Goal: Transaction & Acquisition: Purchase product/service

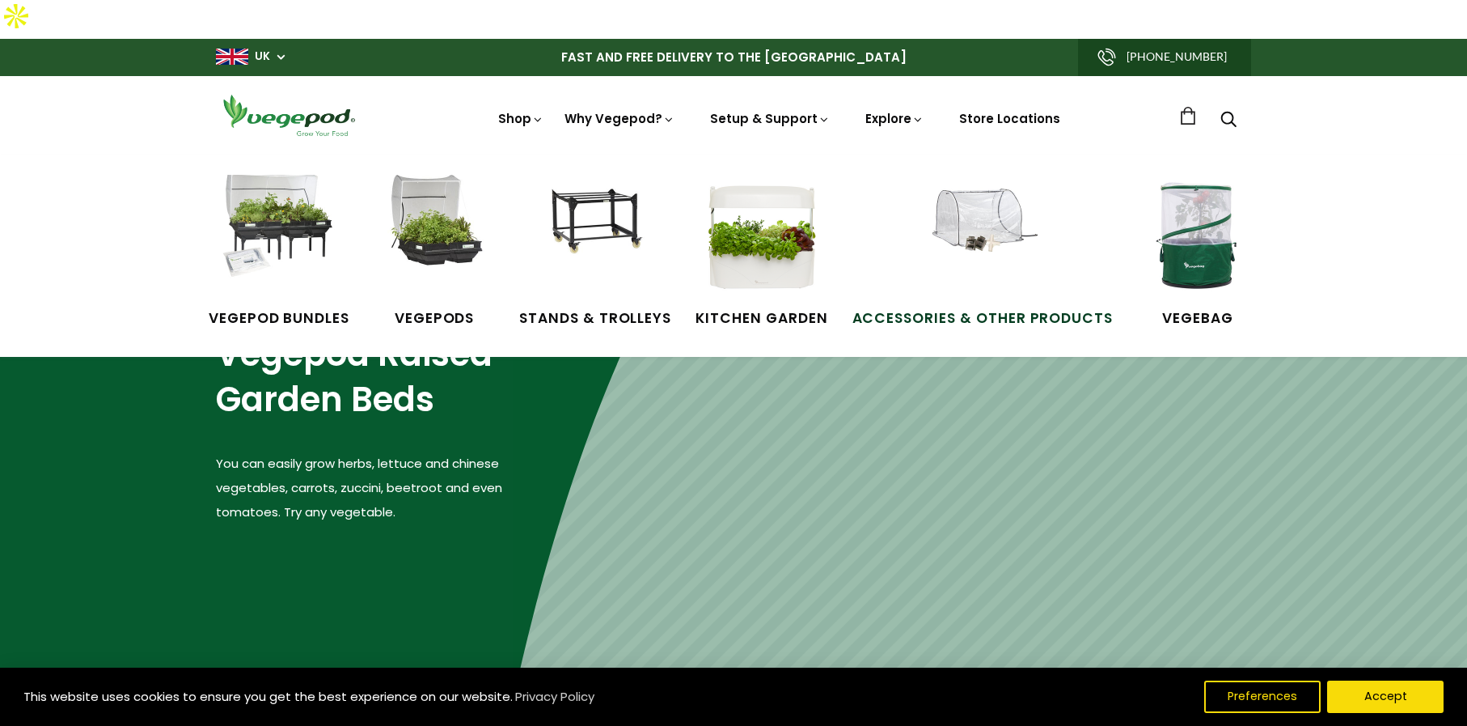
click at [1008, 200] on img at bounding box center [982, 235] width 121 height 121
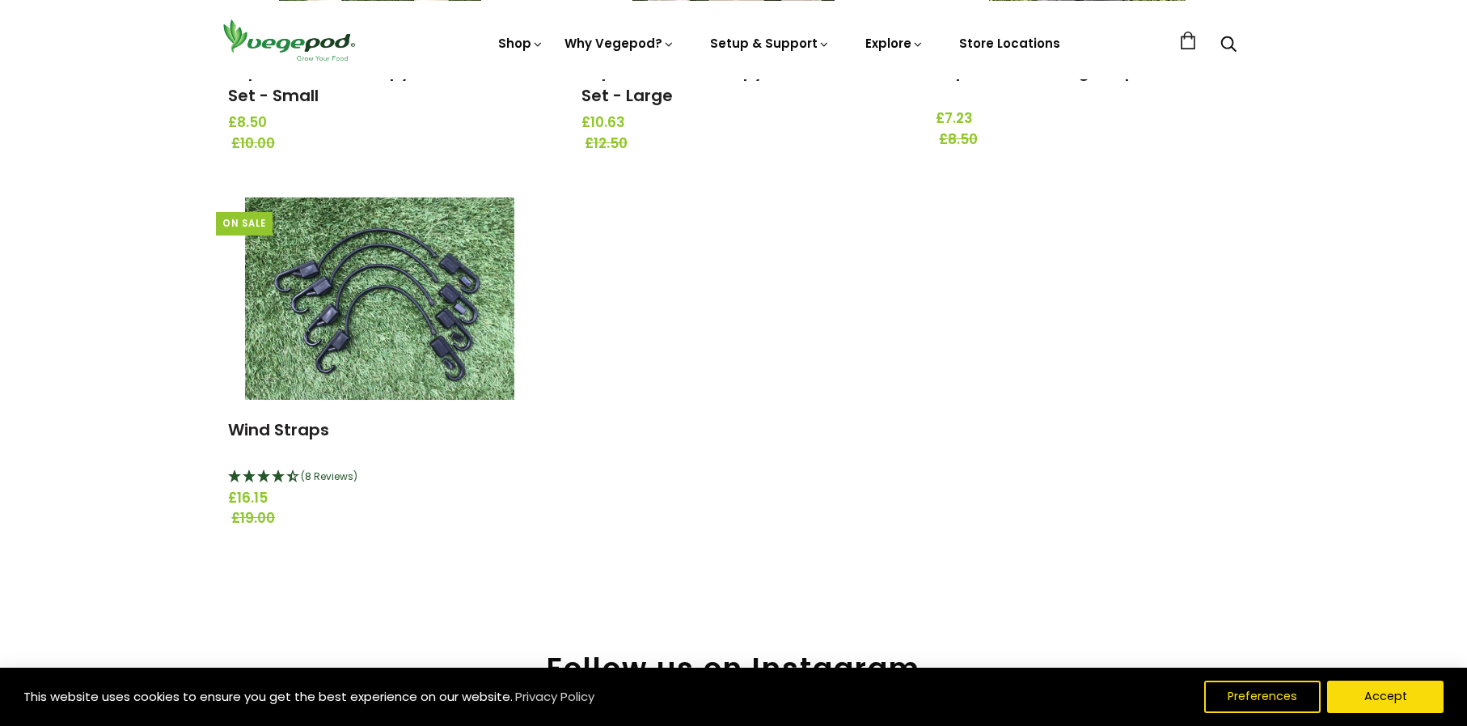
scroll to position [2084, 0]
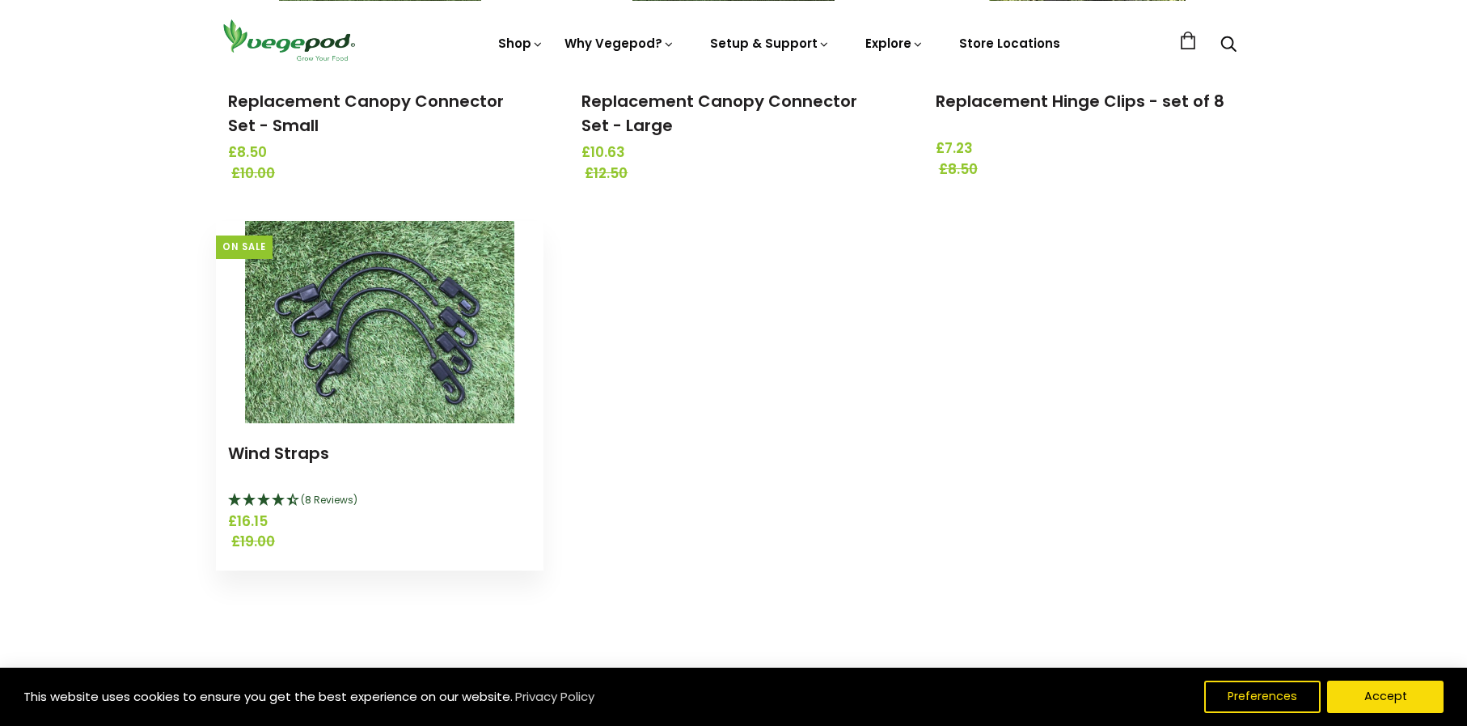
click at [333, 307] on img at bounding box center [379, 322] width 269 height 202
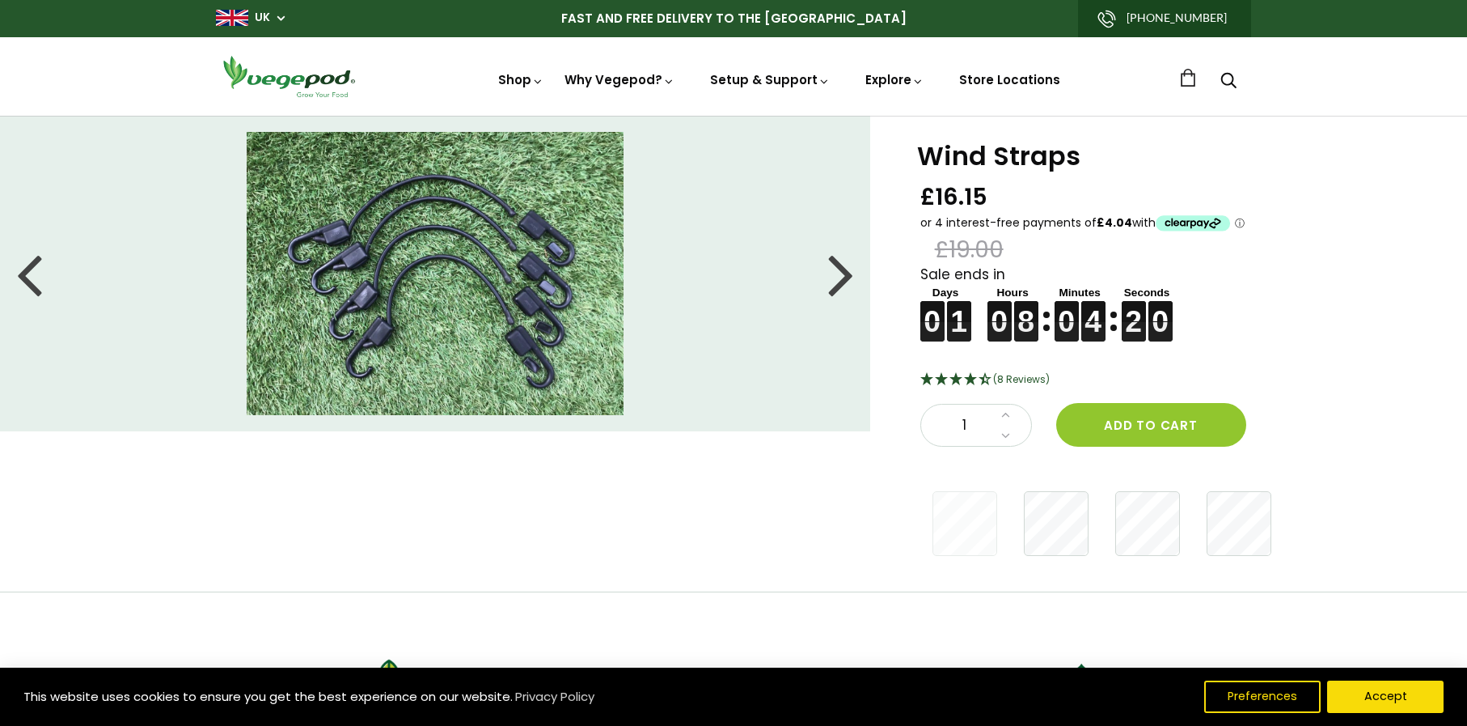
click at [836, 290] on div at bounding box center [841, 273] width 26 height 73
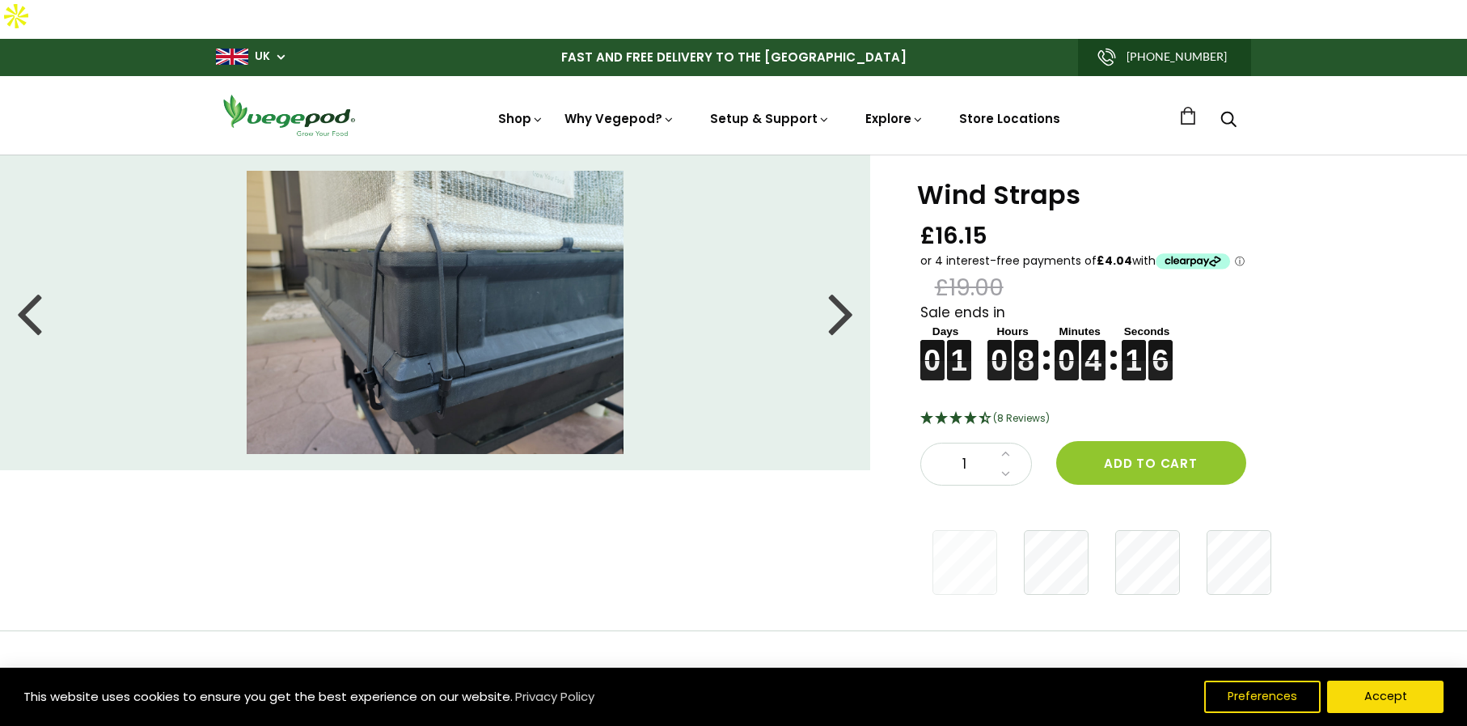
click at [835, 290] on div at bounding box center [841, 312] width 26 height 73
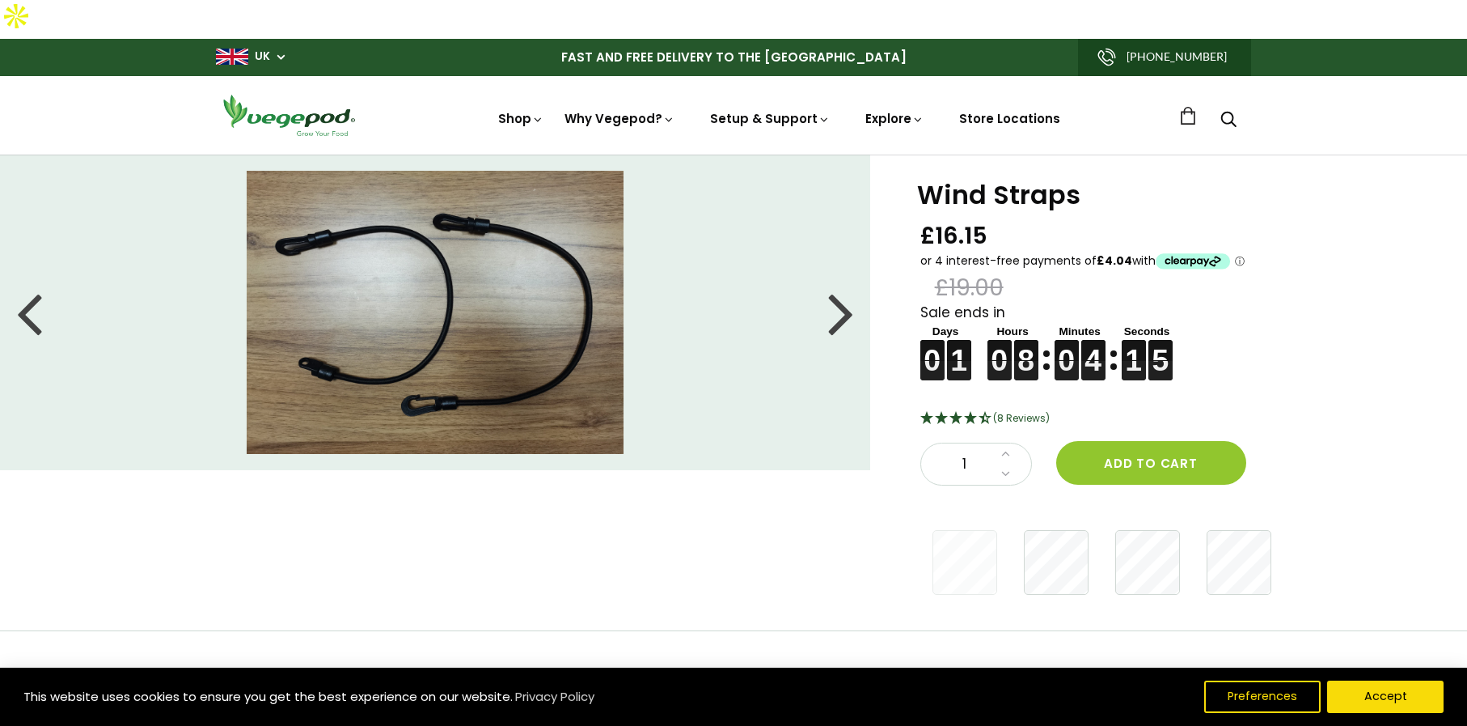
click at [835, 290] on div at bounding box center [841, 312] width 26 height 73
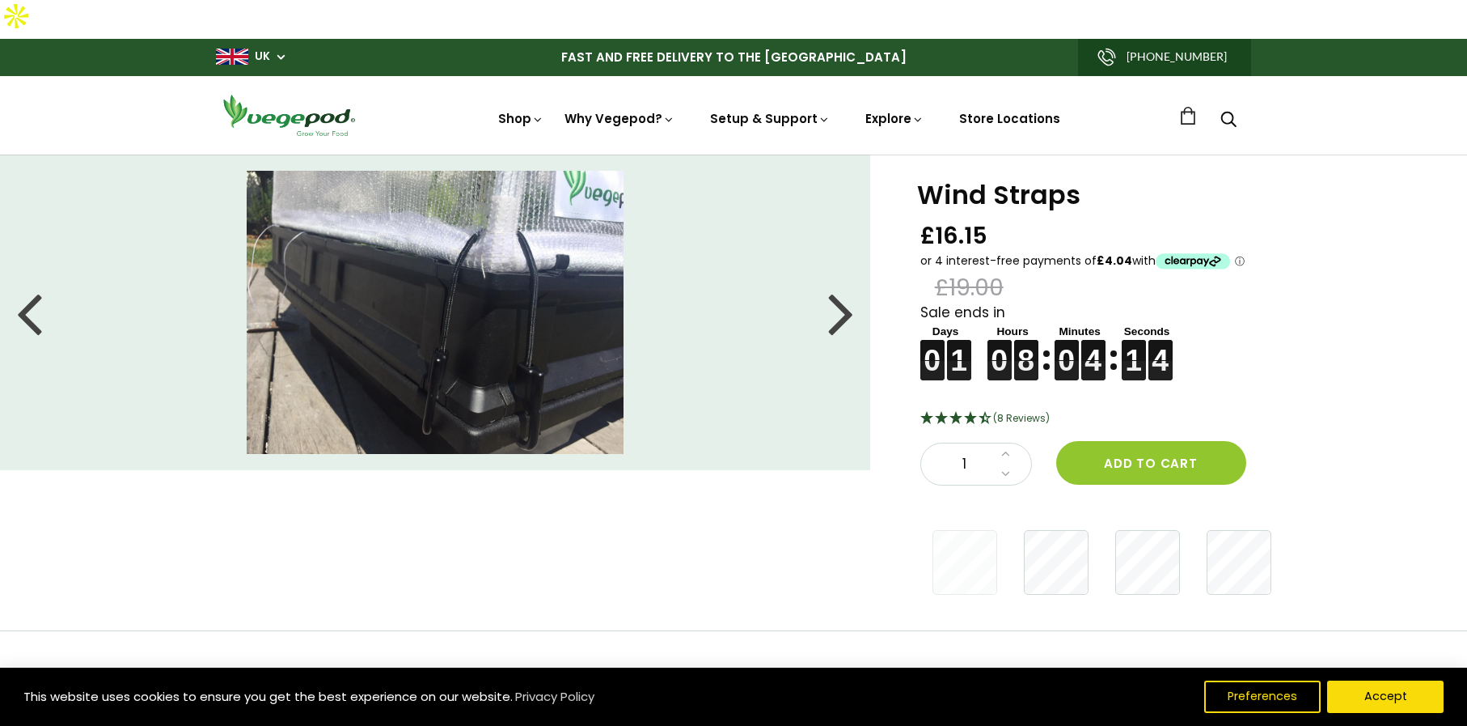
click at [835, 290] on div at bounding box center [841, 312] width 26 height 73
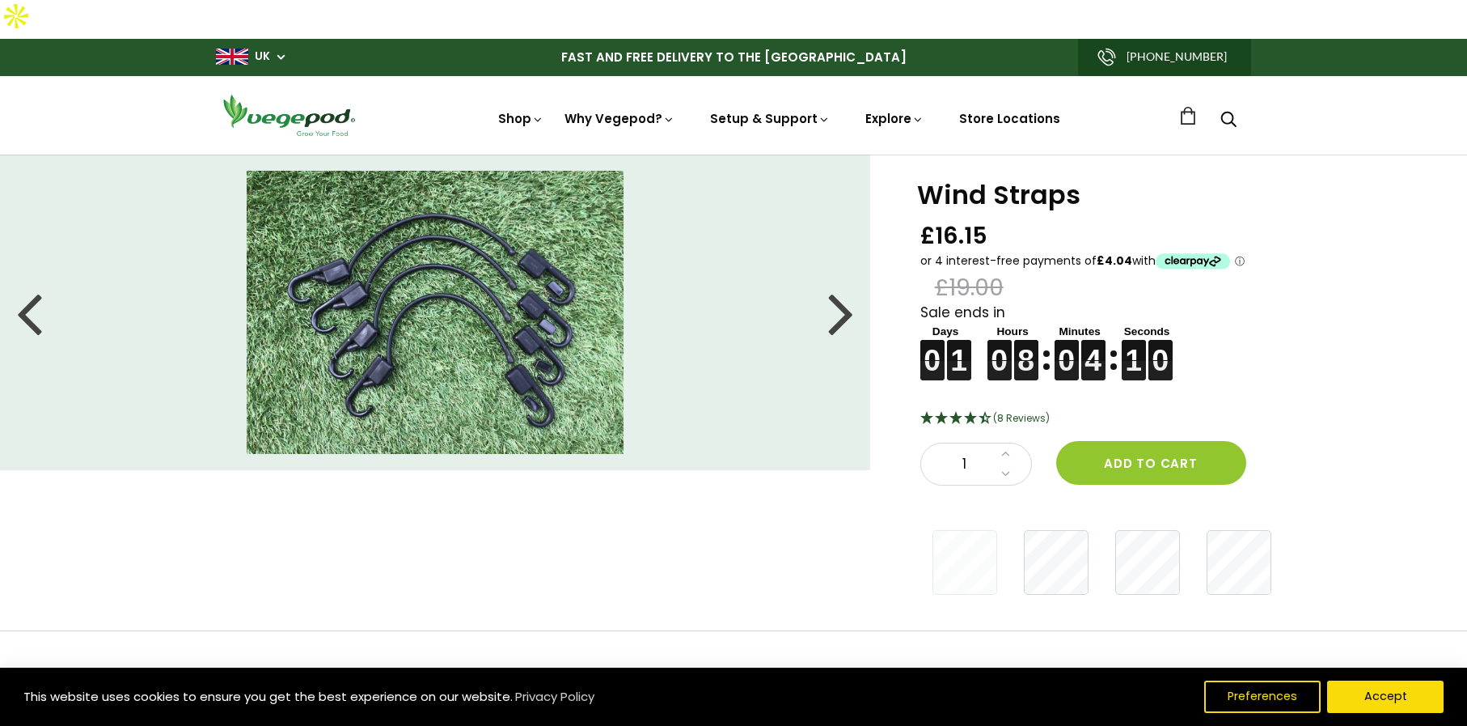
click at [835, 290] on div at bounding box center [841, 312] width 26 height 73
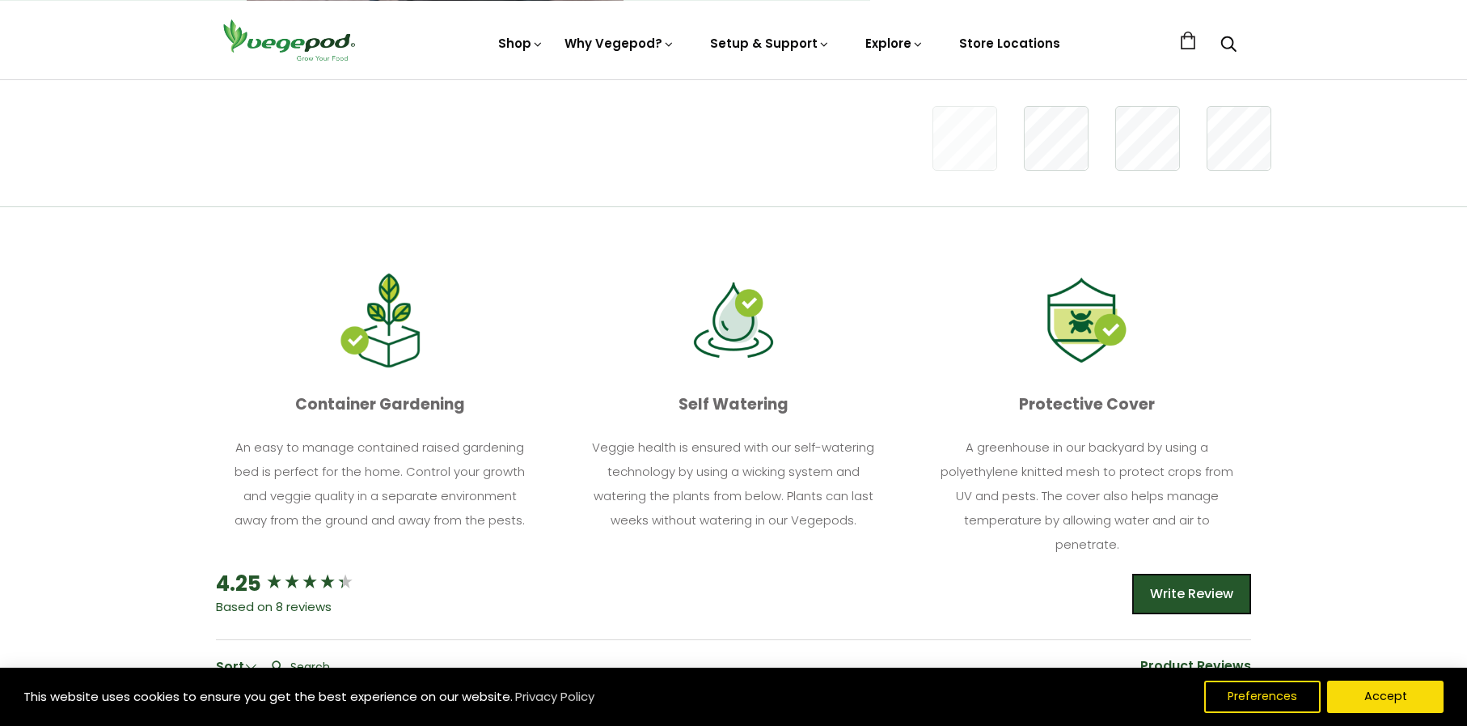
scroll to position [887, 0]
